Goal: Navigation & Orientation: Find specific page/section

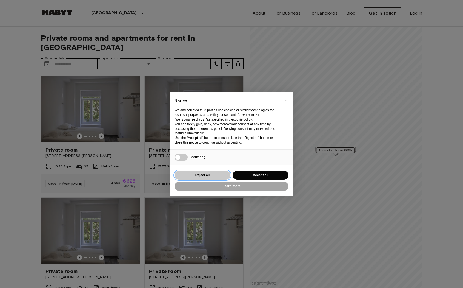
click at [222, 175] on button "Reject all" at bounding box center [203, 175] width 56 height 9
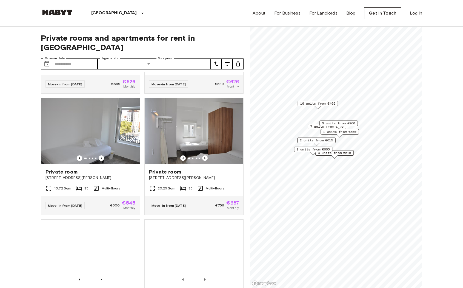
scroll to position [221, 0]
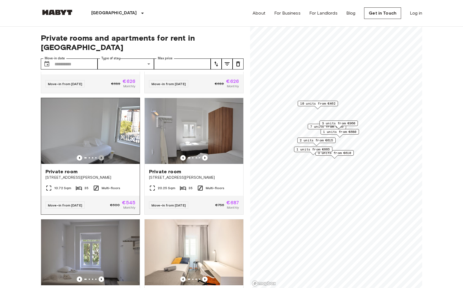
click at [102, 157] on icon "Previous image" at bounding box center [101, 158] width 1 height 2
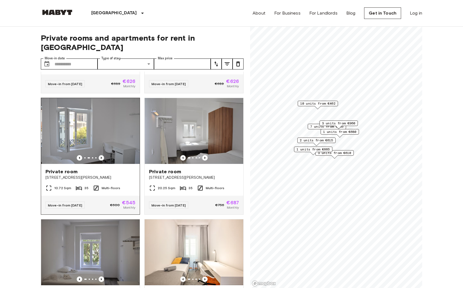
click at [102, 157] on icon "Previous image" at bounding box center [101, 158] width 1 height 2
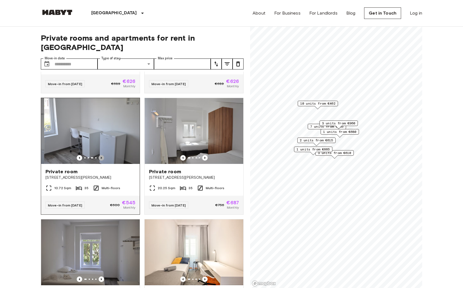
click at [102, 157] on icon "Previous image" at bounding box center [101, 158] width 1 height 2
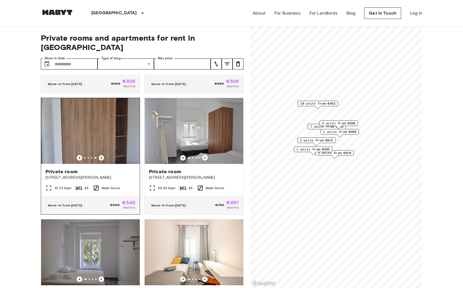
click at [102, 157] on icon "Previous image" at bounding box center [101, 158] width 1 height 2
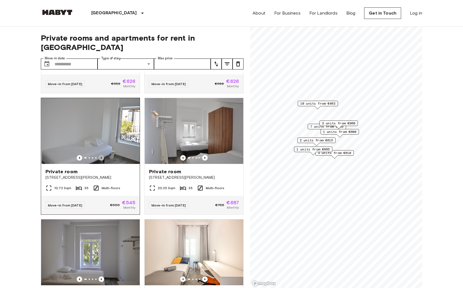
click at [102, 157] on icon "Previous image" at bounding box center [101, 158] width 1 height 2
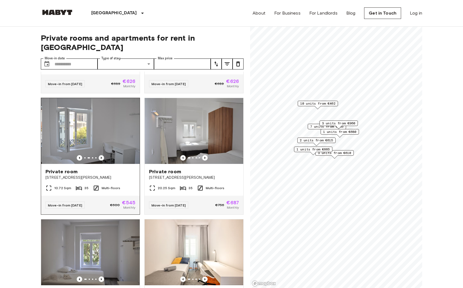
click at [102, 157] on icon "Previous image" at bounding box center [101, 158] width 1 height 2
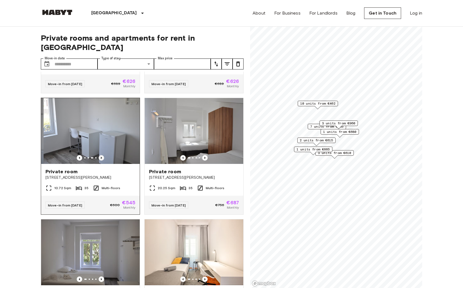
click at [102, 157] on icon "Previous image" at bounding box center [101, 158] width 1 height 2
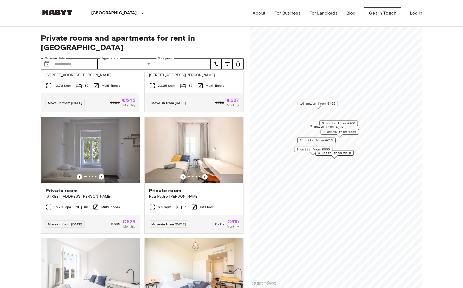
scroll to position [326, 0]
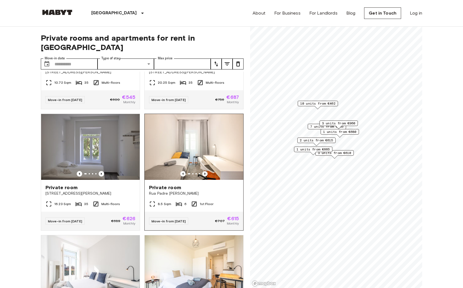
click at [204, 171] on icon "Previous image" at bounding box center [204, 173] width 5 height 5
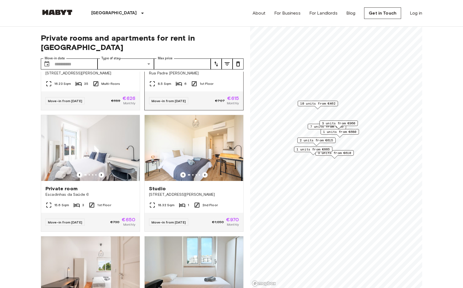
scroll to position [448, 0]
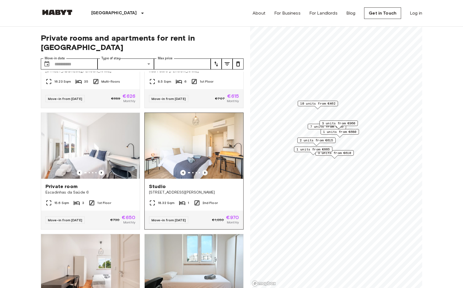
click at [205, 170] on icon "Previous image" at bounding box center [204, 172] width 5 height 5
